Goal: Task Accomplishment & Management: Use online tool/utility

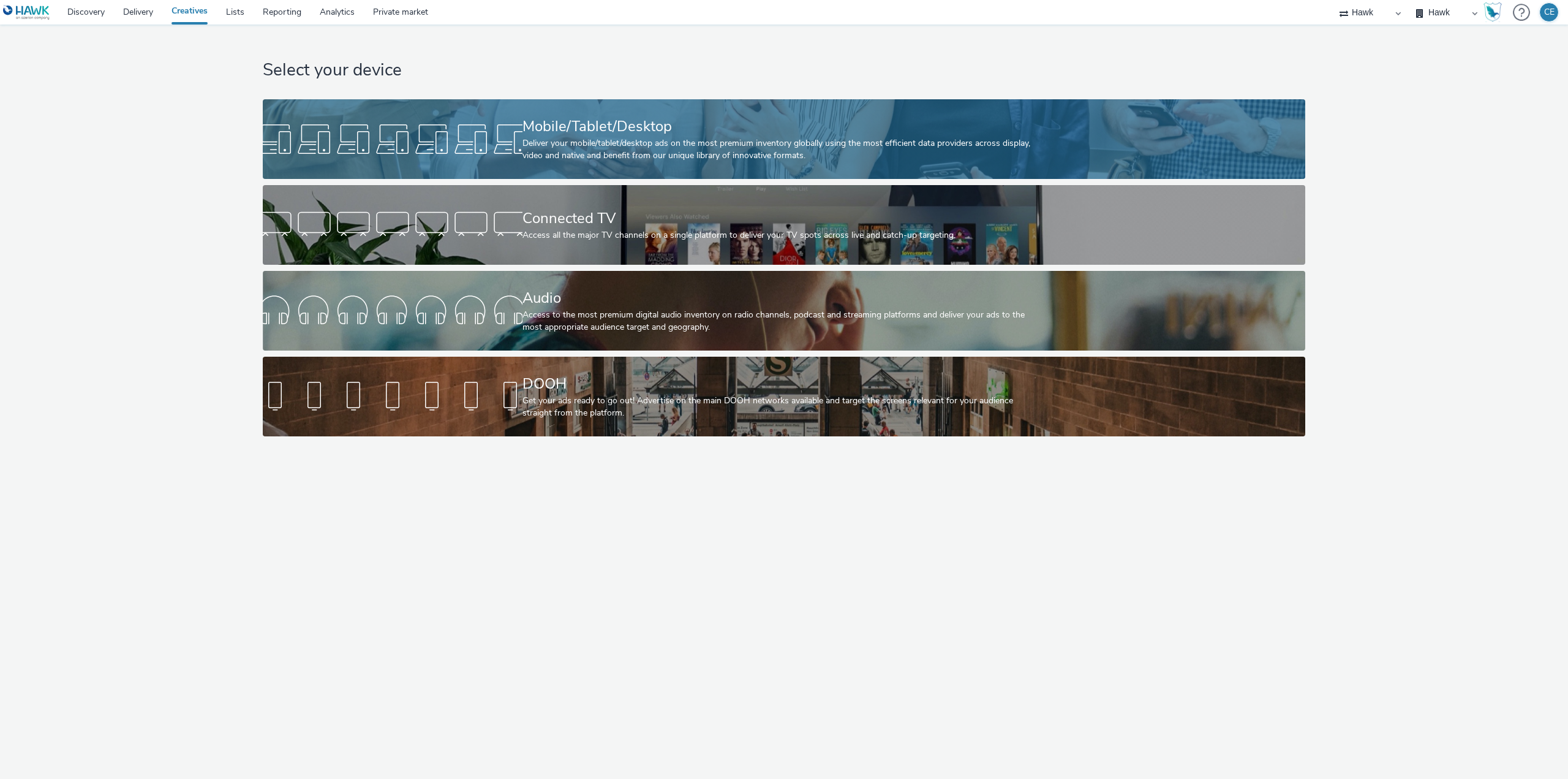
click at [695, 155] on div "Deliver your mobile/tablet/desktop ads on the most premium inventory globally u…" at bounding box center [781, 149] width 519 height 25
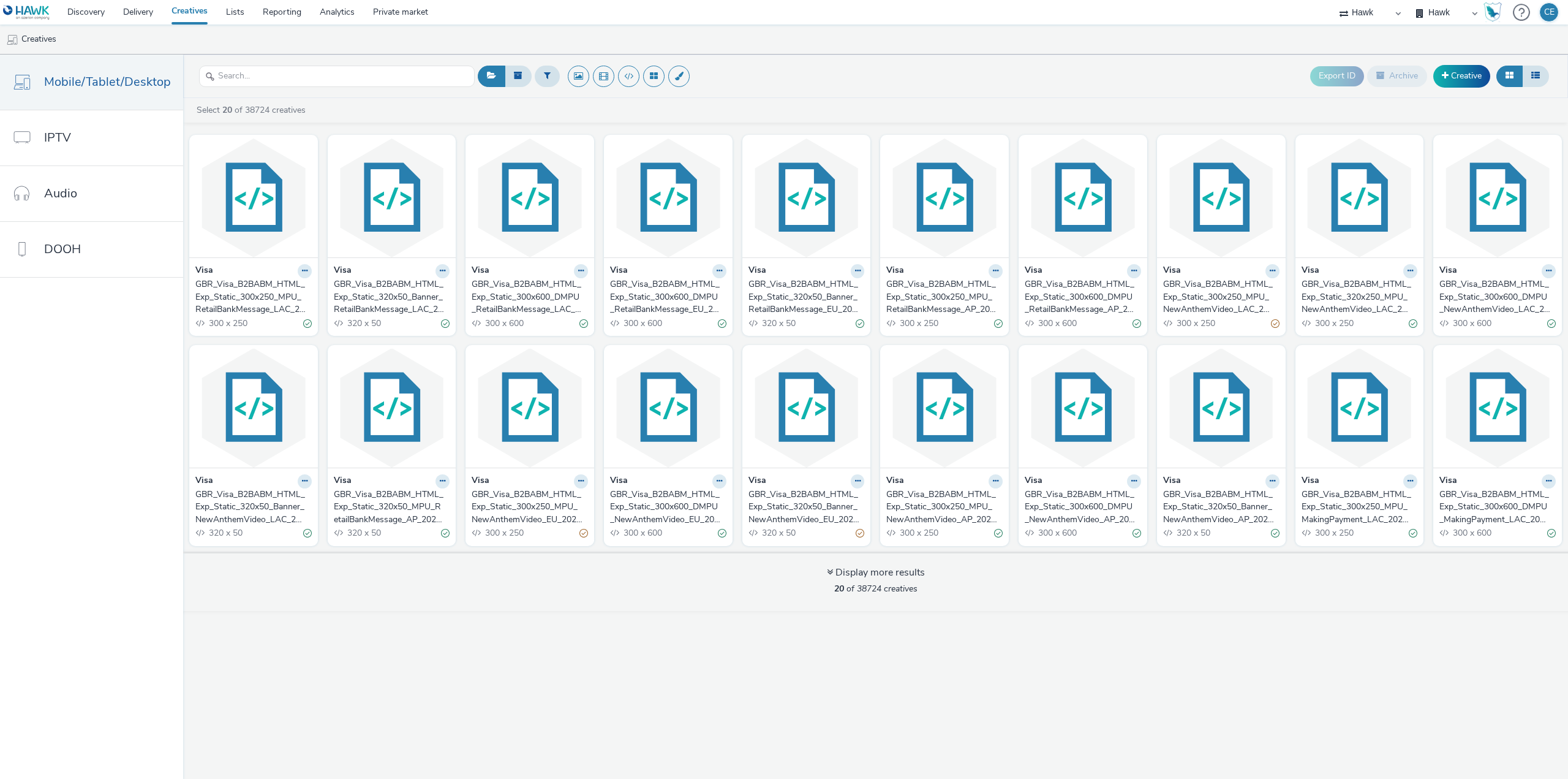
click at [257, 285] on div "GBR_Visa_B2BABM_HTML_Exp_Static_300x250_MPU_RetailBankMessage_LAC_20250808" at bounding box center [252, 297] width 112 height 38
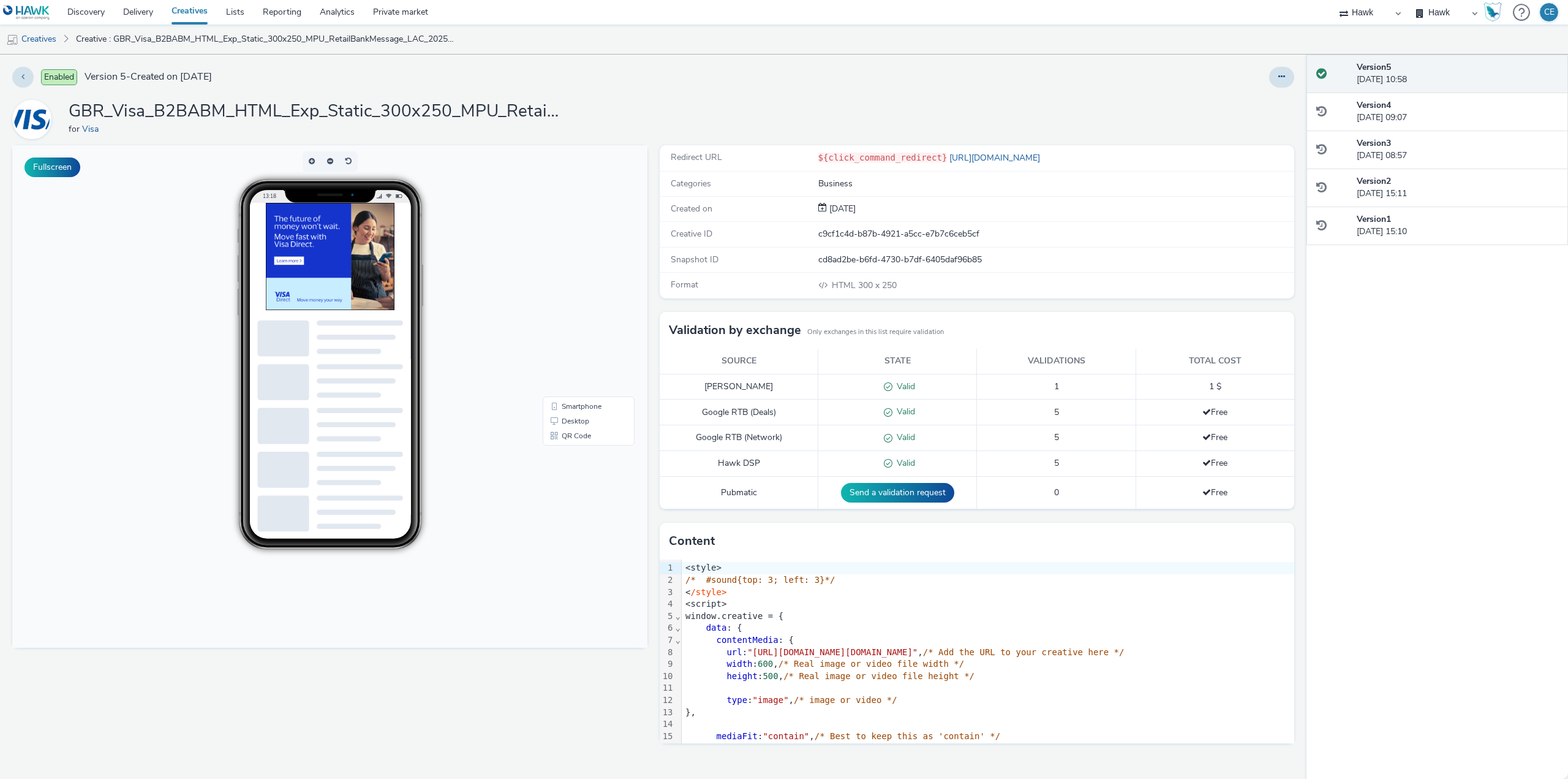
click at [185, 3] on link "Creatives" at bounding box center [189, 12] width 55 height 25
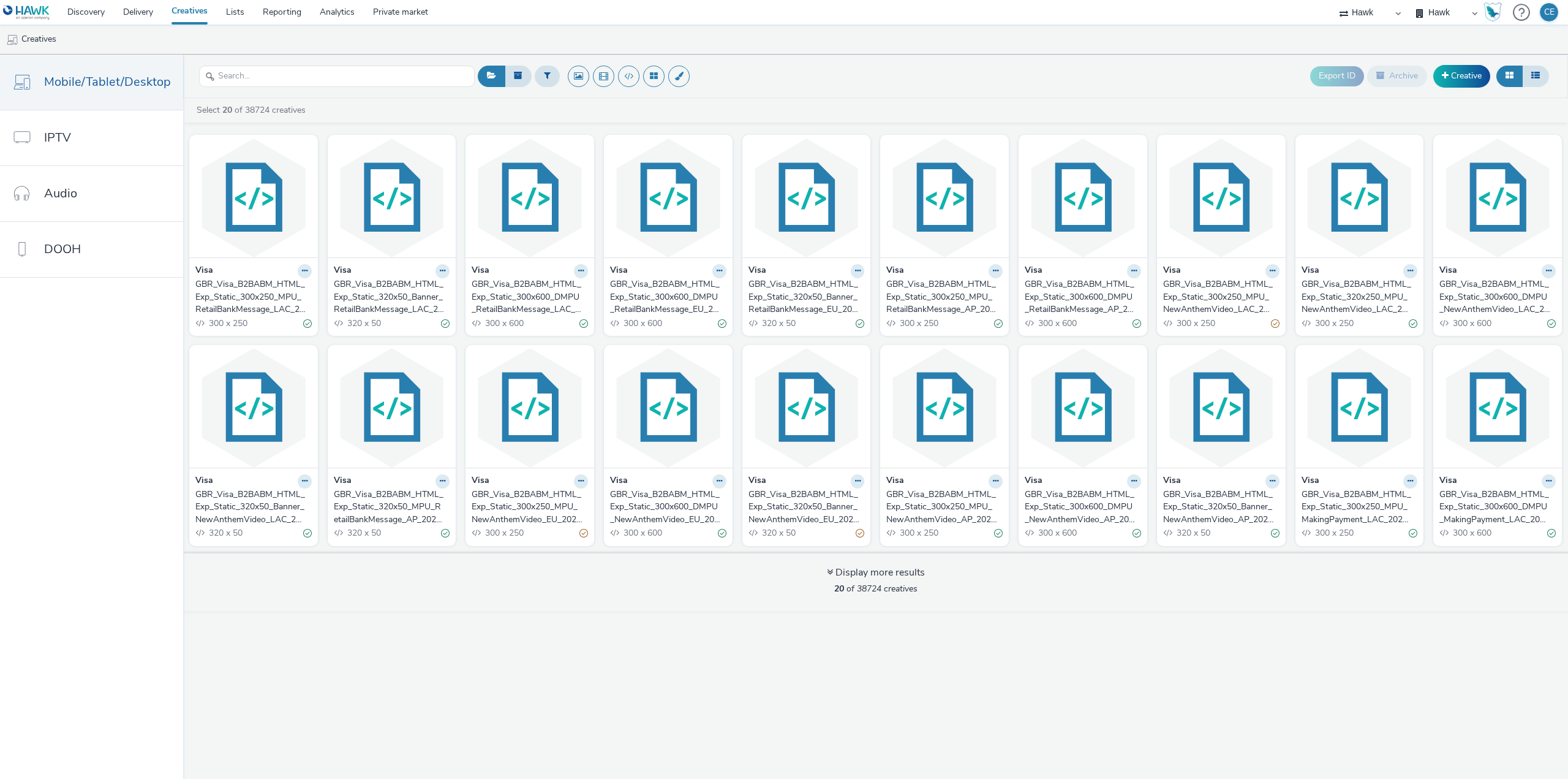
click at [267, 302] on div "GBR_Visa_B2BABM_HTML_Exp_Static_300x250_MPU_RetailBankMessage_LAC_20250808" at bounding box center [252, 297] width 112 height 38
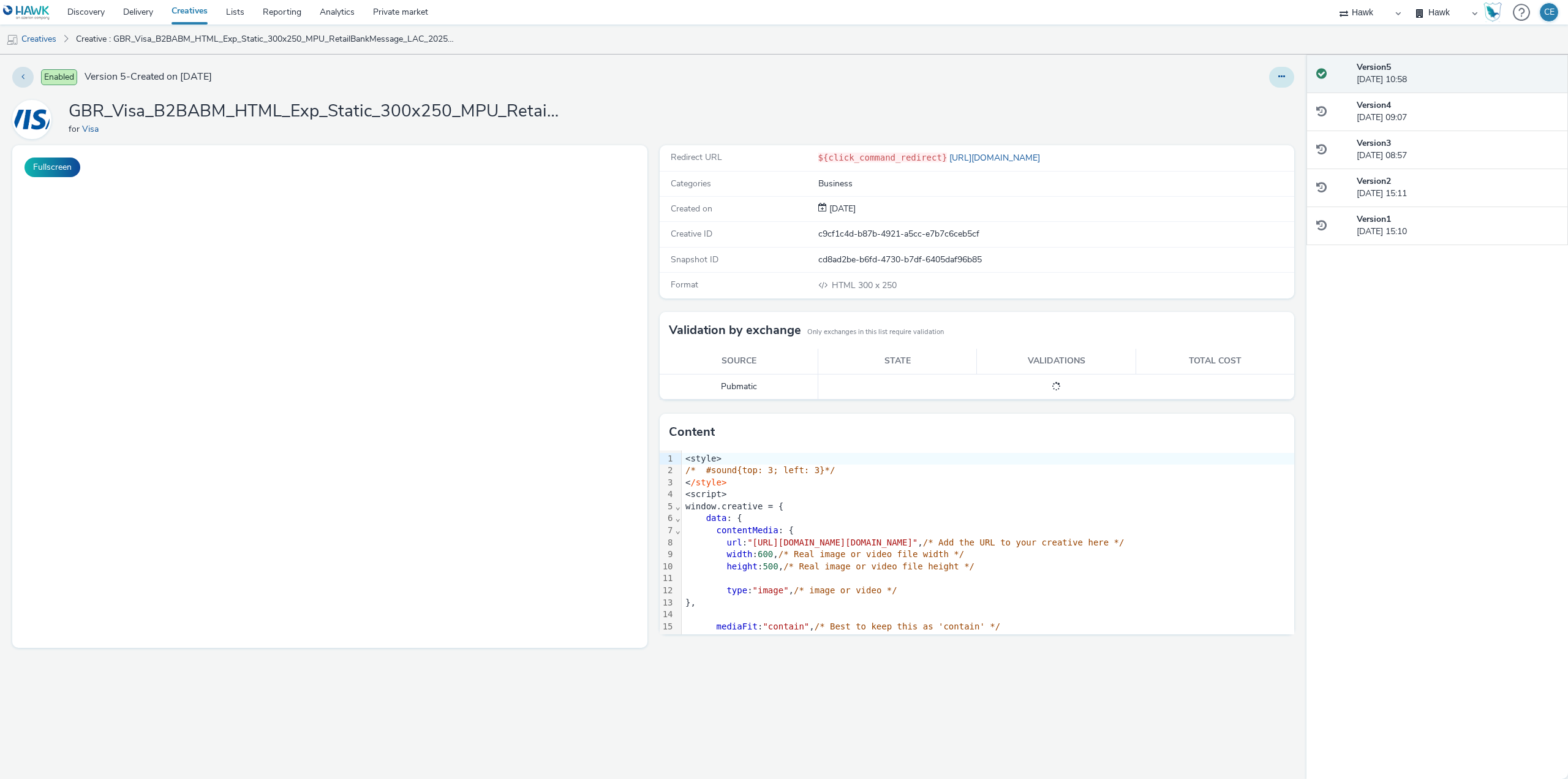
click at [1286, 84] on button at bounding box center [1281, 77] width 25 height 21
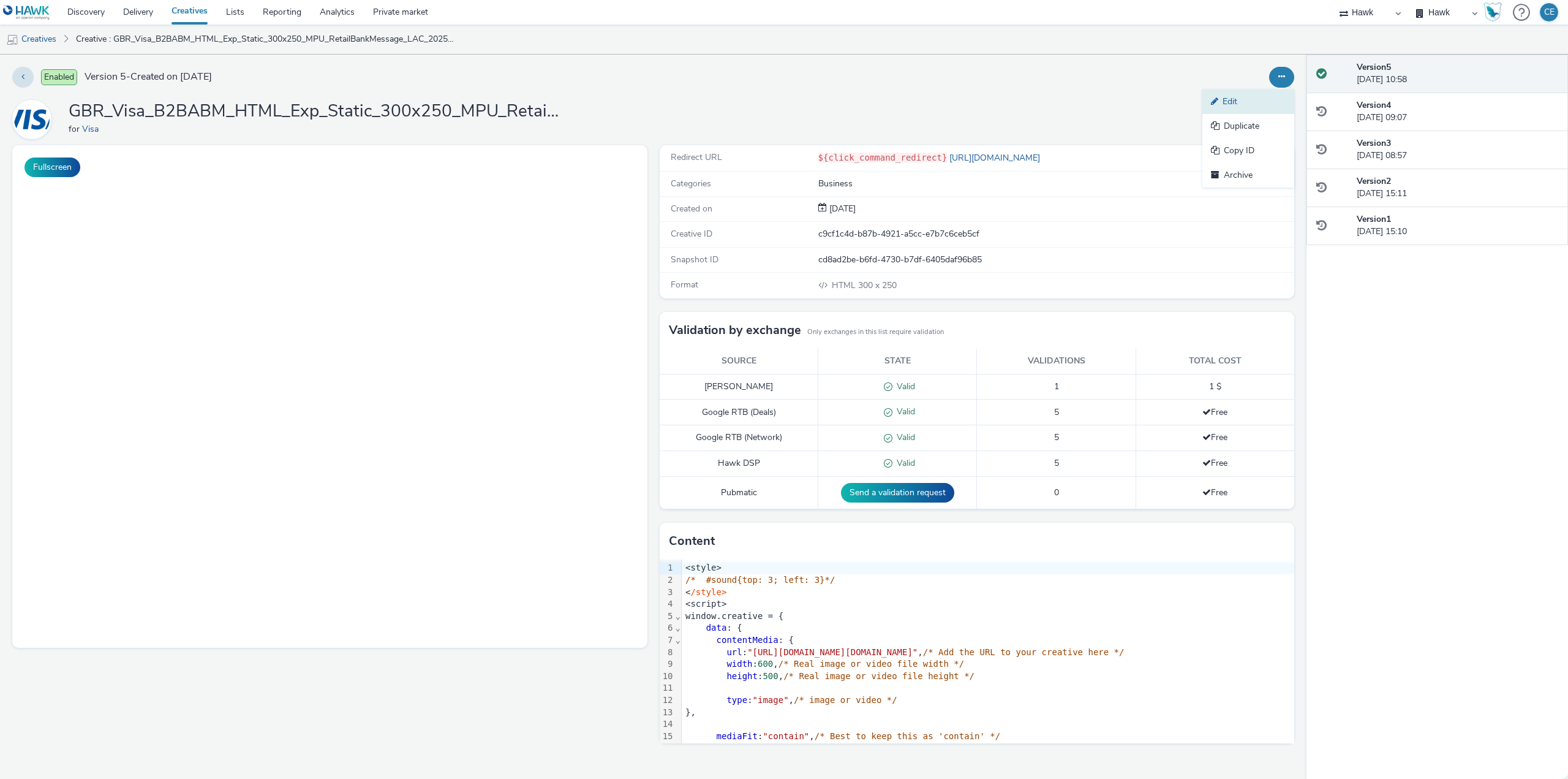
click at [1251, 98] on link "Edit" at bounding box center [1248, 102] width 91 height 25
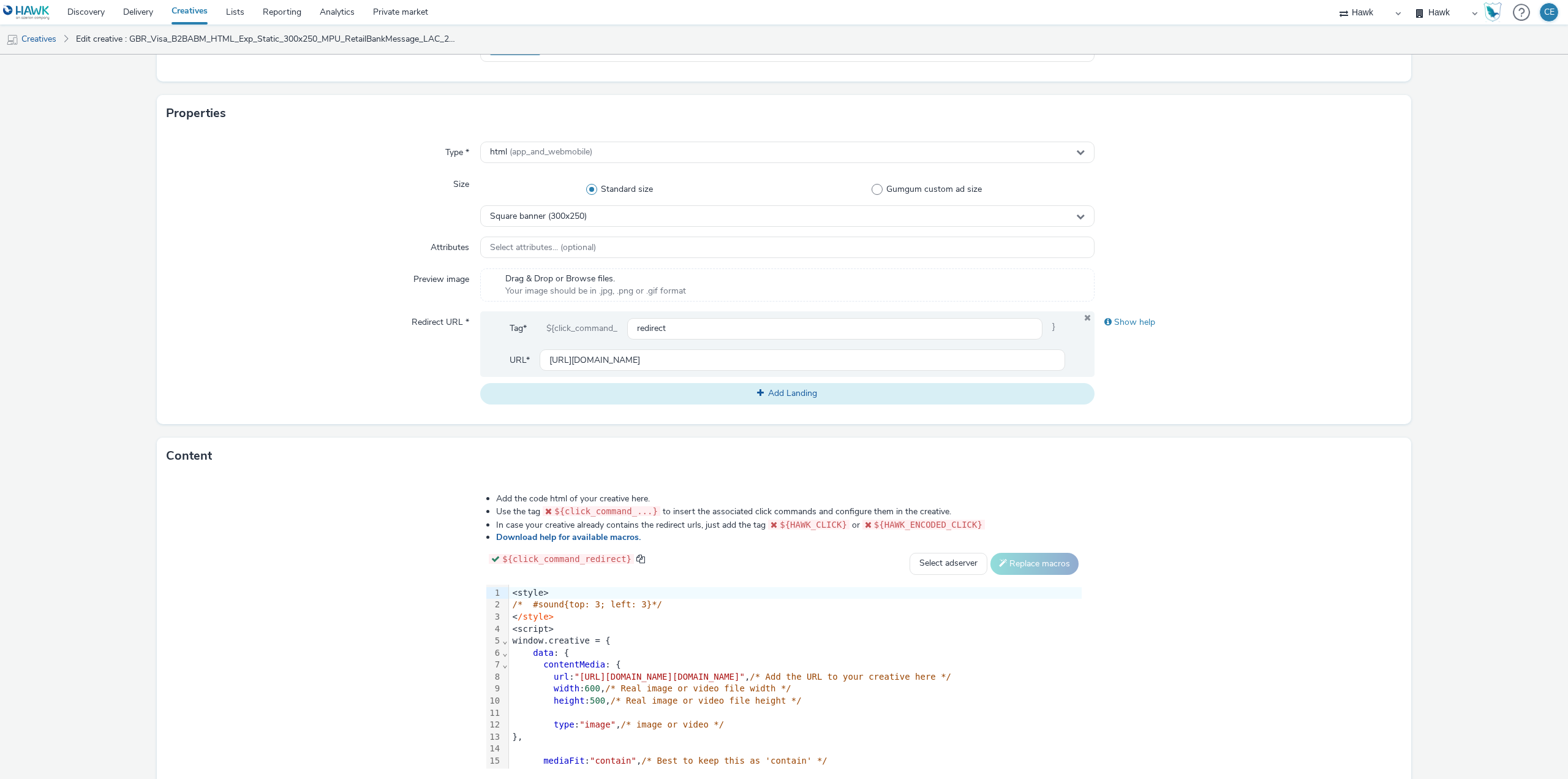
scroll to position [280, 0]
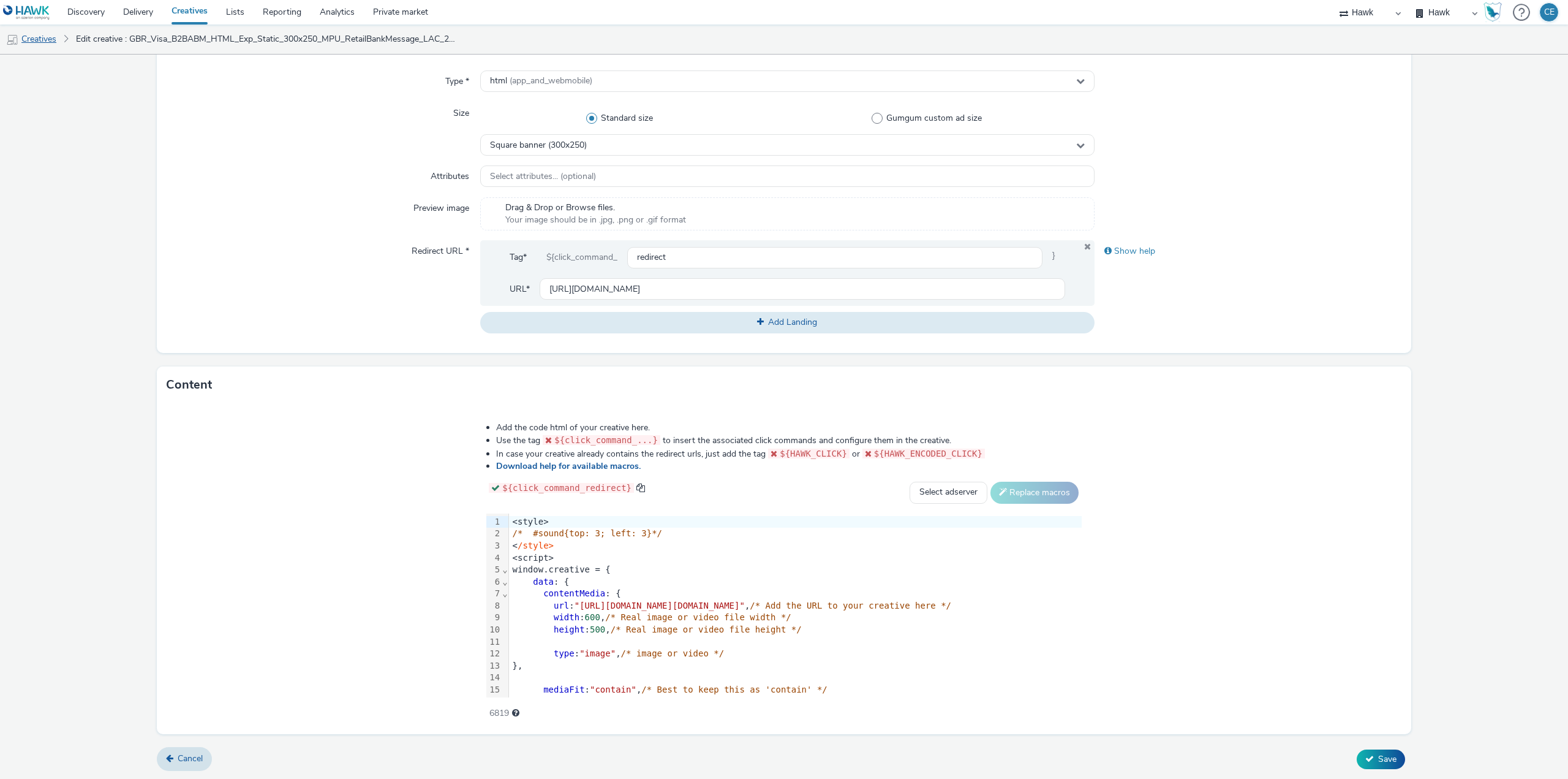
click at [46, 49] on link "Creatives" at bounding box center [31, 39] width 62 height 29
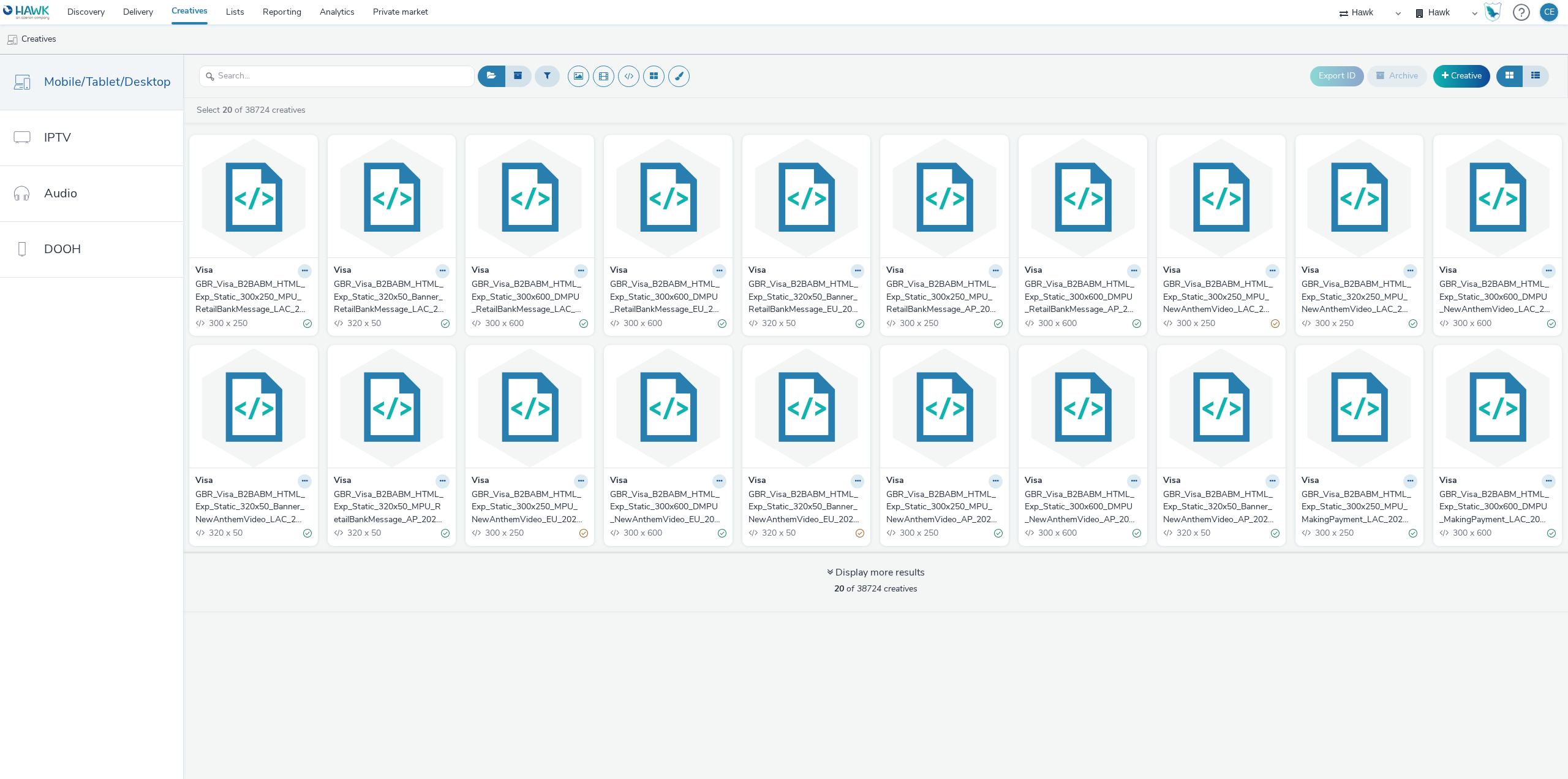
click at [270, 296] on div "GBR_Visa_B2BABM_HTML_Exp_Static_300x250_MPU_RetailBankMessage_LAC_20250808" at bounding box center [252, 297] width 112 height 38
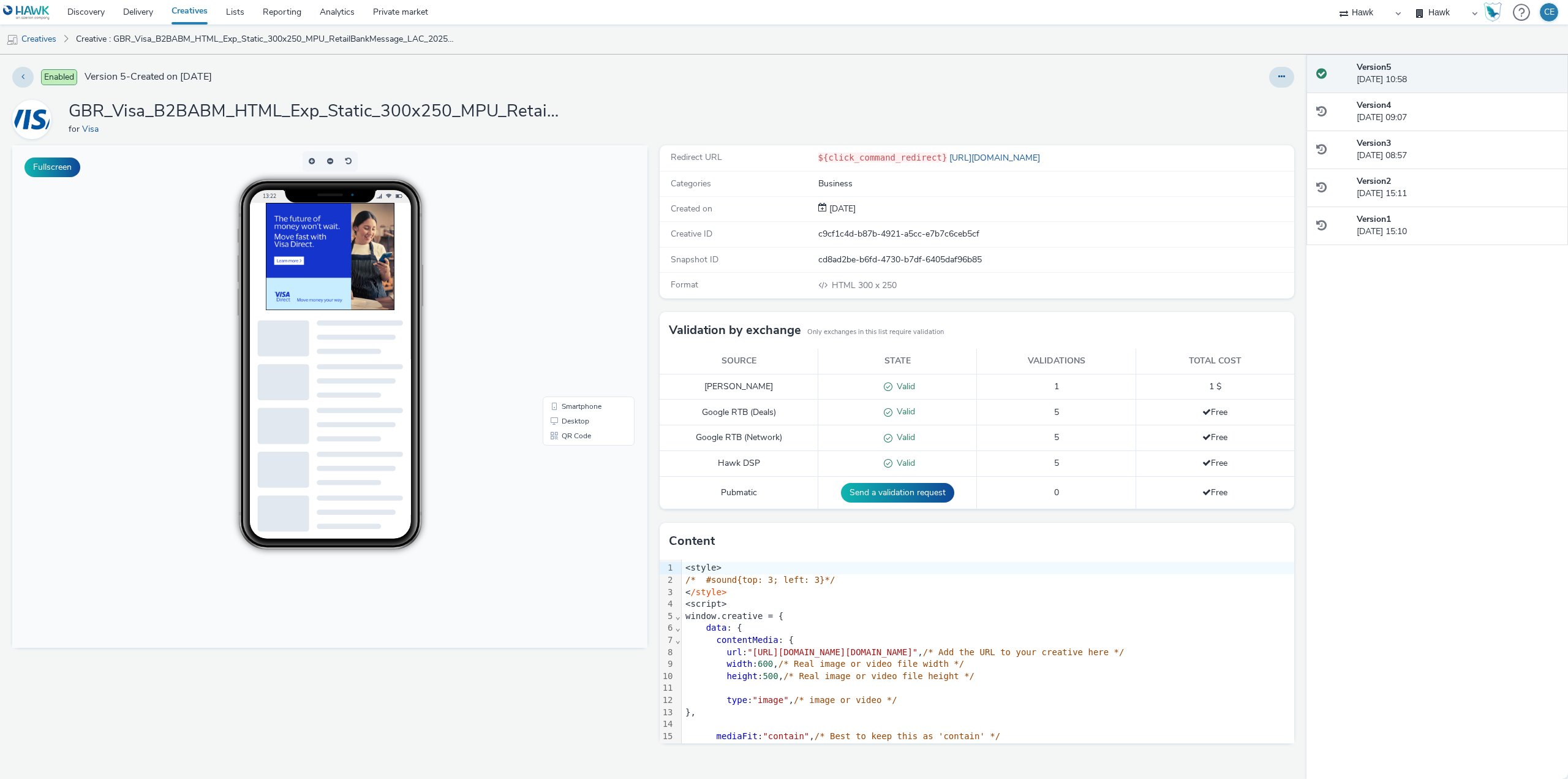
click at [290, 386] on div at bounding box center [283, 382] width 51 height 36
click at [340, 277] on div at bounding box center [357, 279] width 184 height 153
click at [1294, 88] on div "Enabled Version 5 - Created on [DATE] GBR_Visa_B2BABM_HTML_Exp_Static_300x250_M…" at bounding box center [653, 417] width 1306 height 724
click at [1290, 81] on button at bounding box center [1281, 77] width 25 height 21
click at [1277, 100] on link "Edit" at bounding box center [1248, 102] width 91 height 25
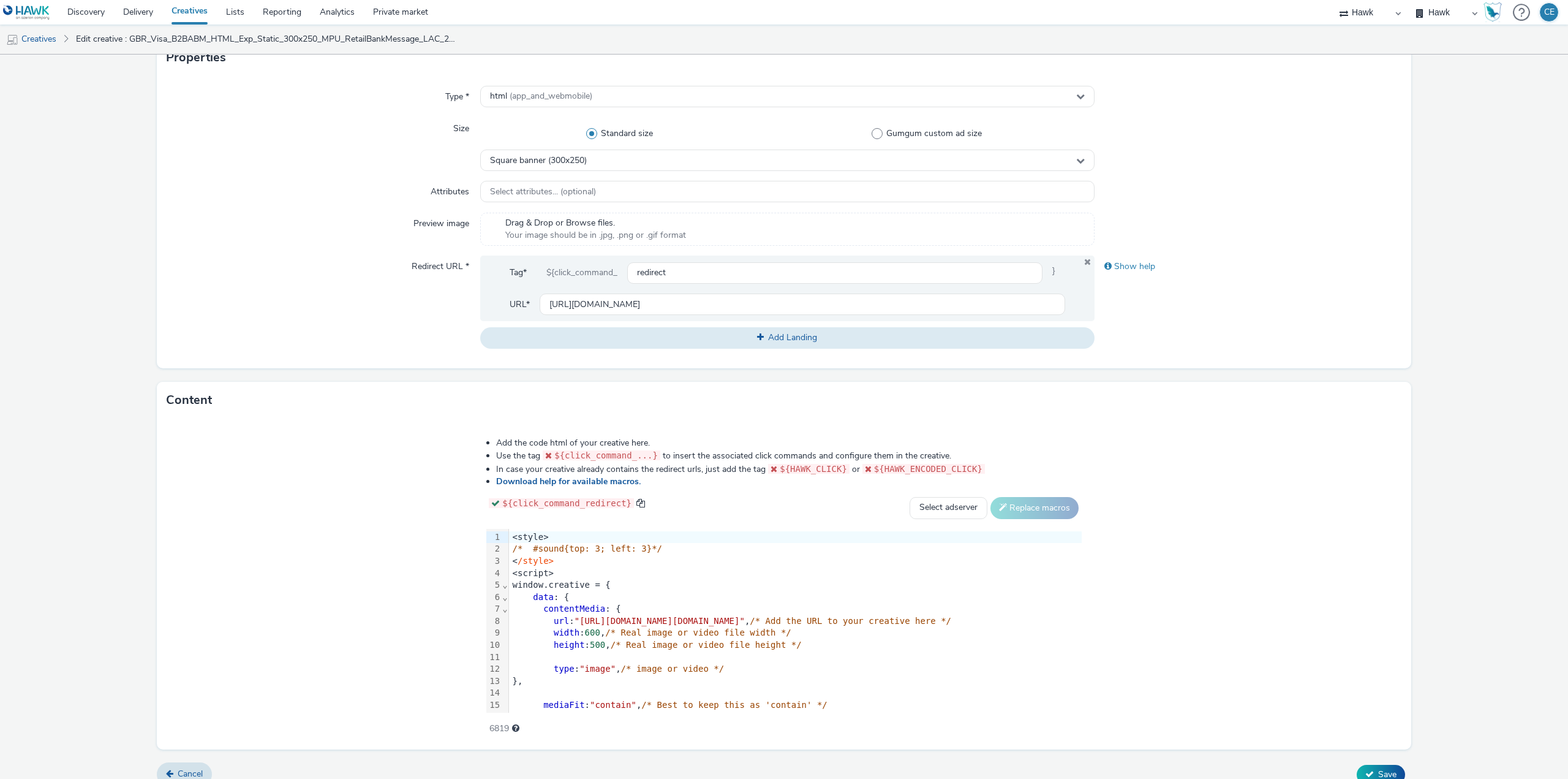
scroll to position [280, 0]
